Goal: Information Seeking & Learning: Learn about a topic

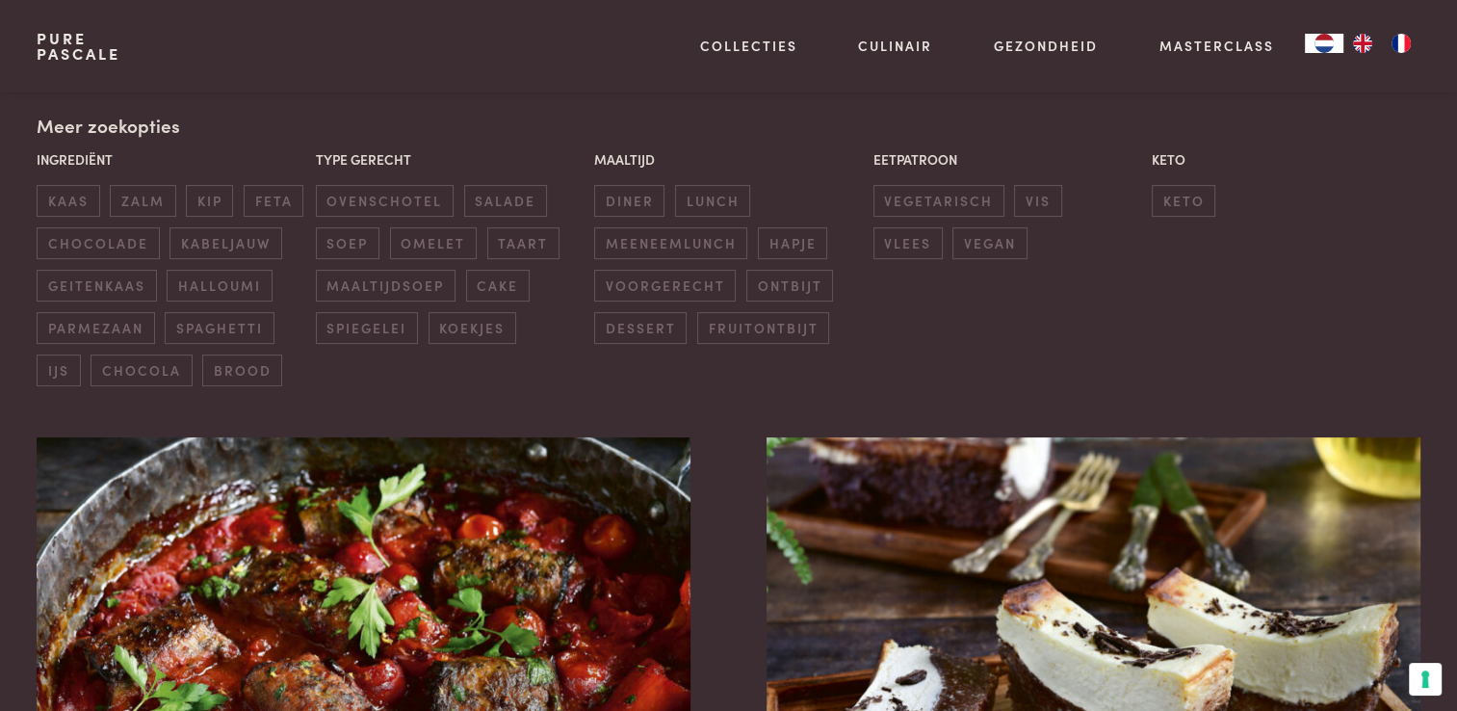
scroll to position [478, 0]
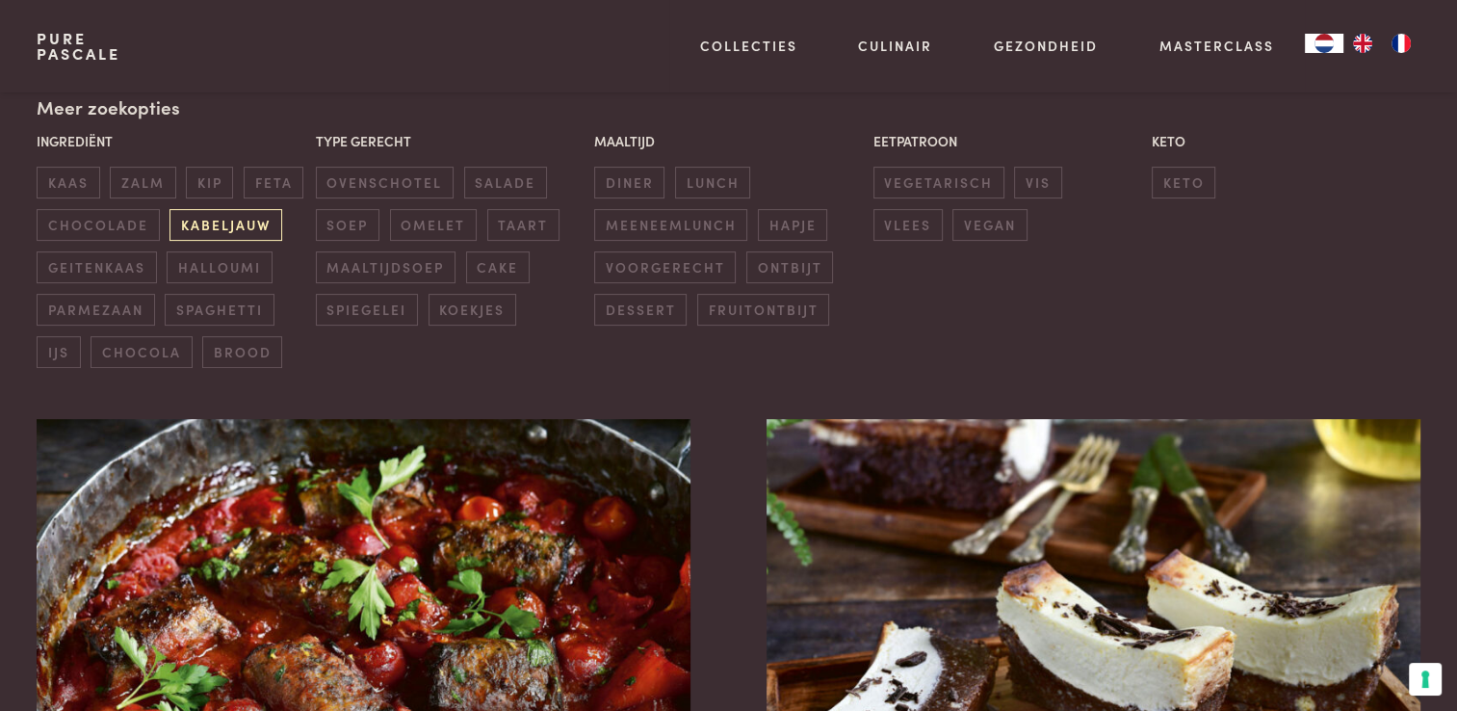
click at [240, 229] on span "kabeljauw" at bounding box center [225, 225] width 112 height 32
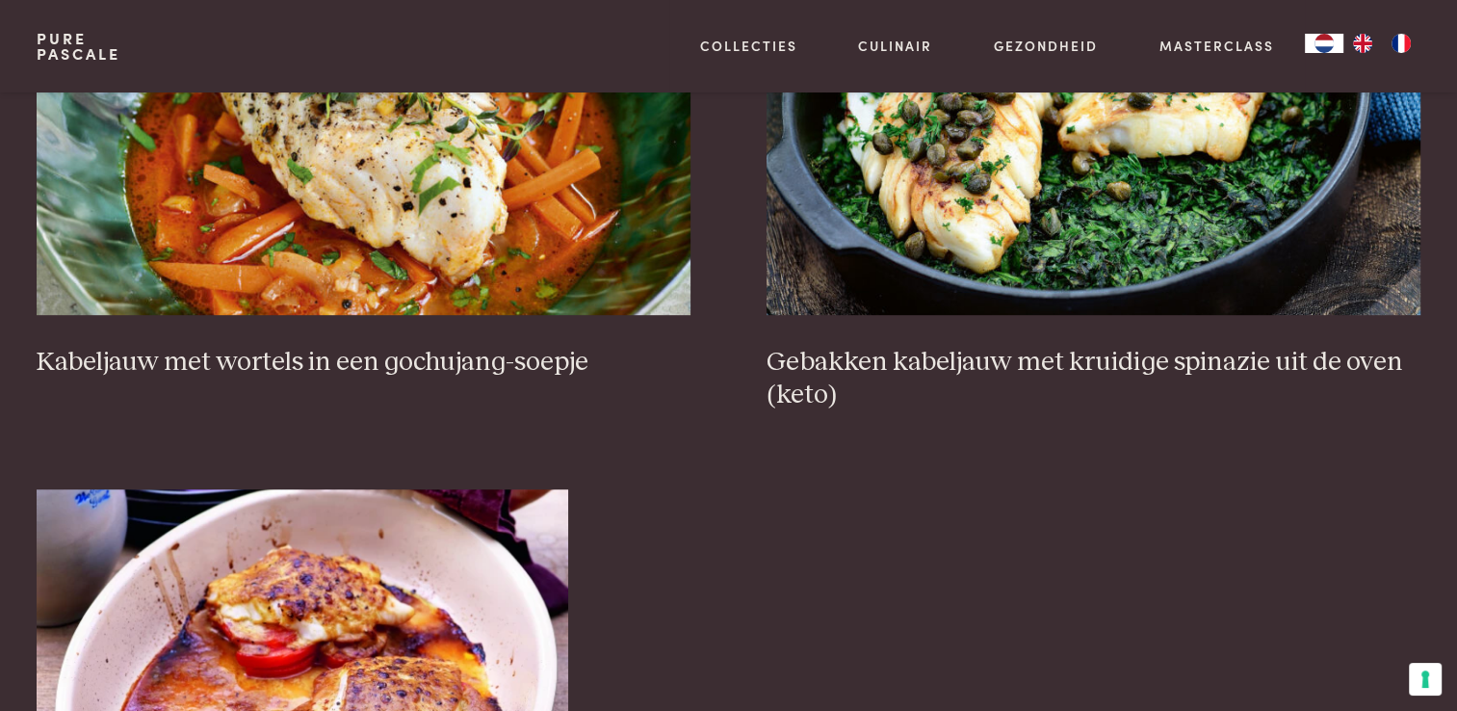
scroll to position [973, 0]
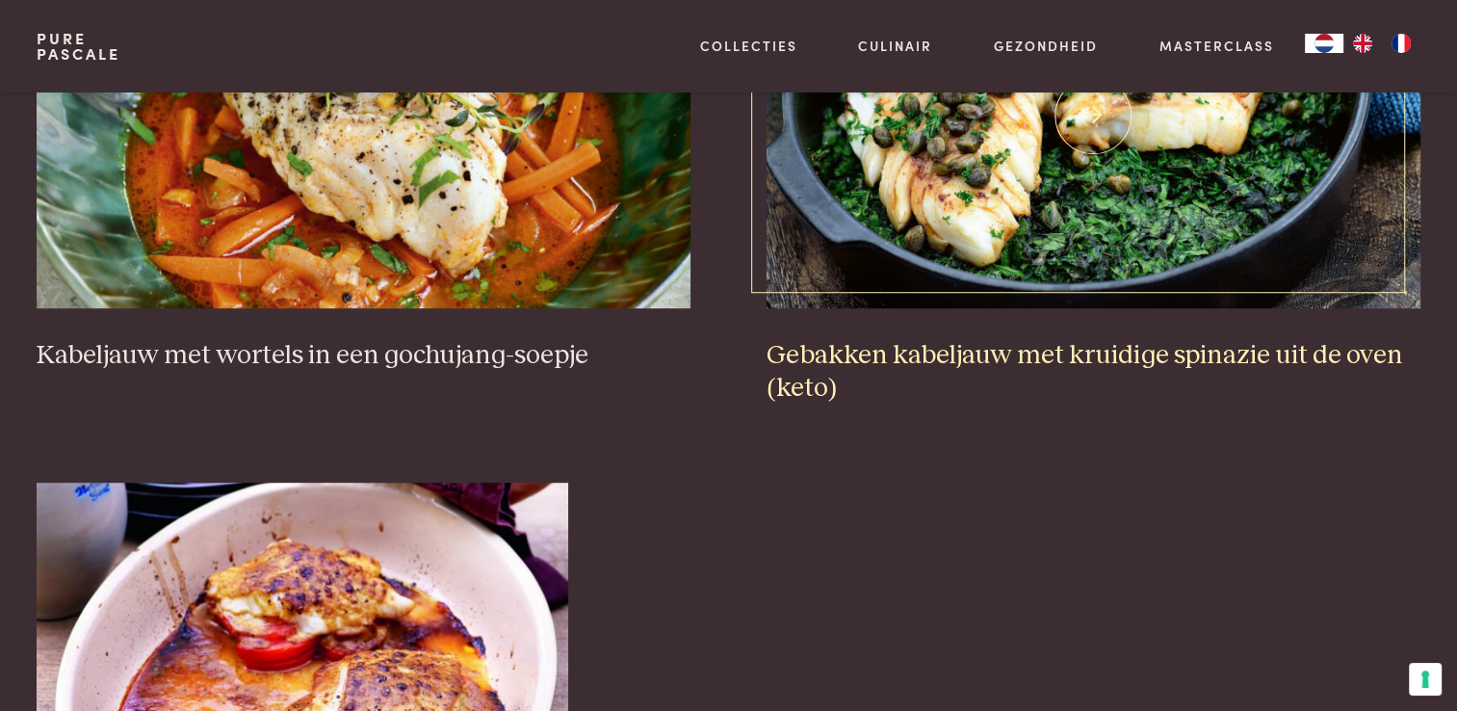
click at [1112, 347] on h3 "Gebakken kabeljauw met kruidige spinazie uit de oven (keto)" at bounding box center [1092, 372] width 653 height 66
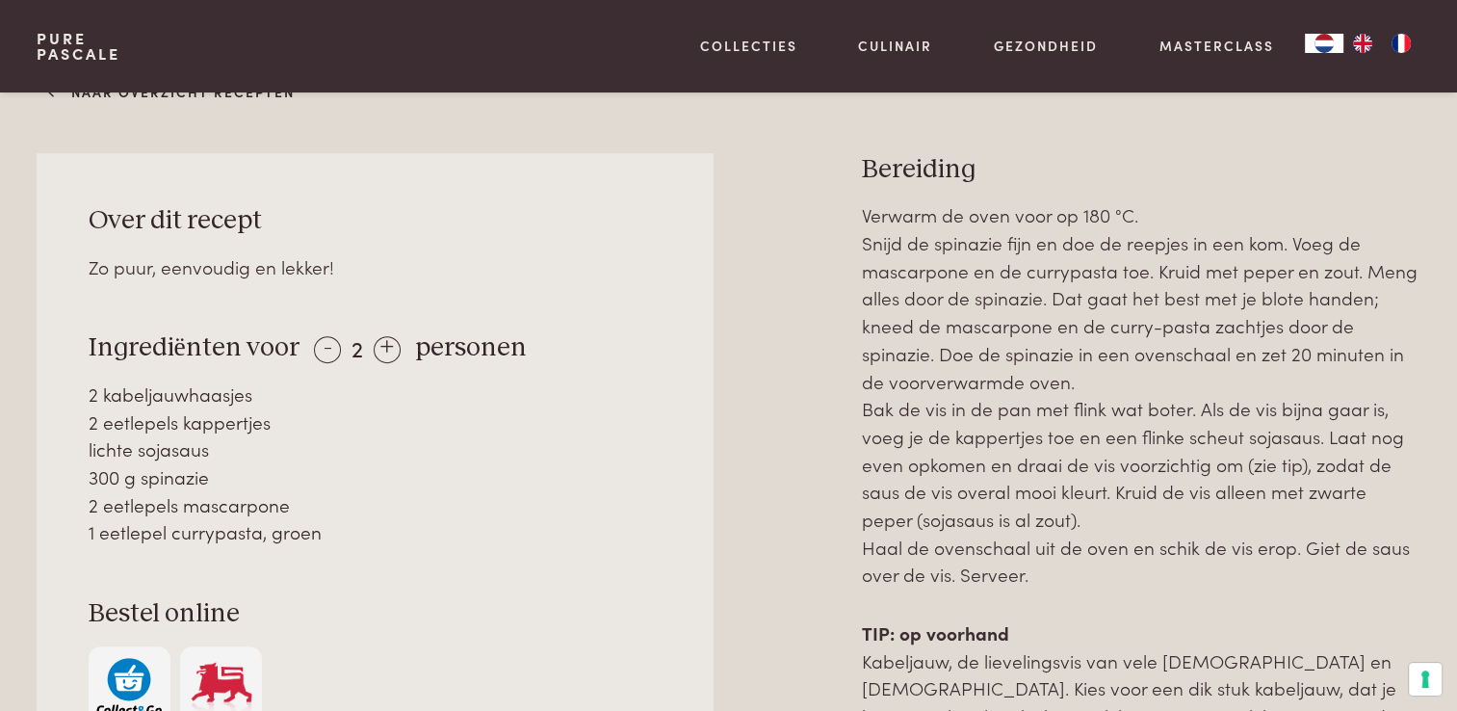
scroll to position [846, 0]
